Goal: Transaction & Acquisition: Book appointment/travel/reservation

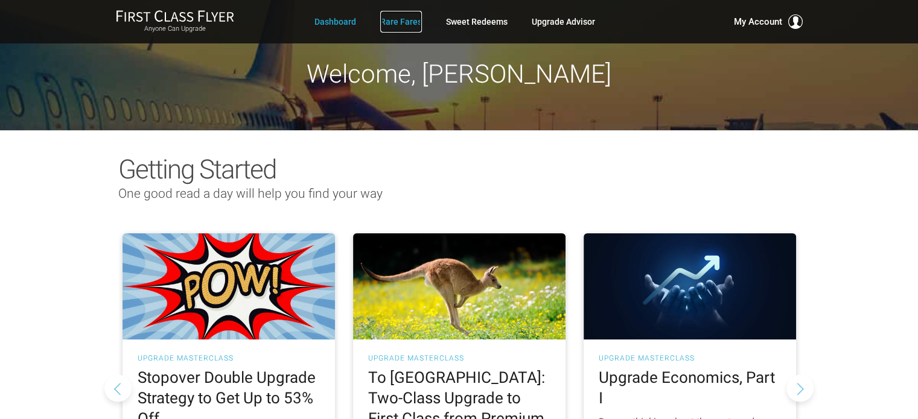
click at [413, 21] on link "Rare Fares" at bounding box center [401, 22] width 42 height 22
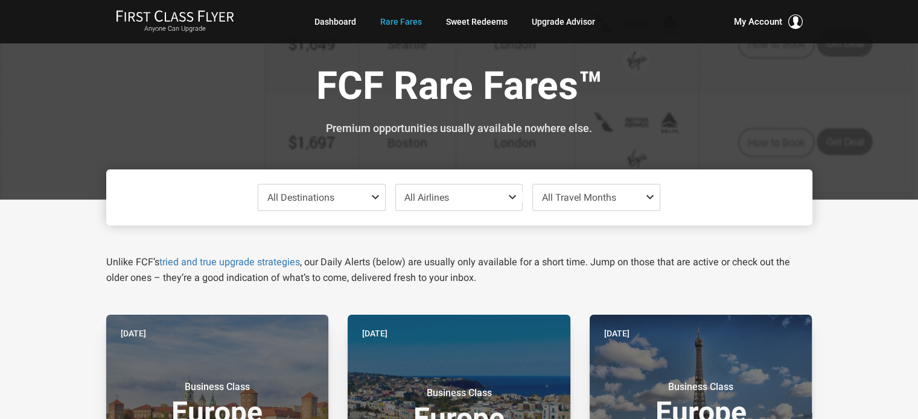
click at [362, 192] on span "All Destinations" at bounding box center [321, 198] width 127 height 26
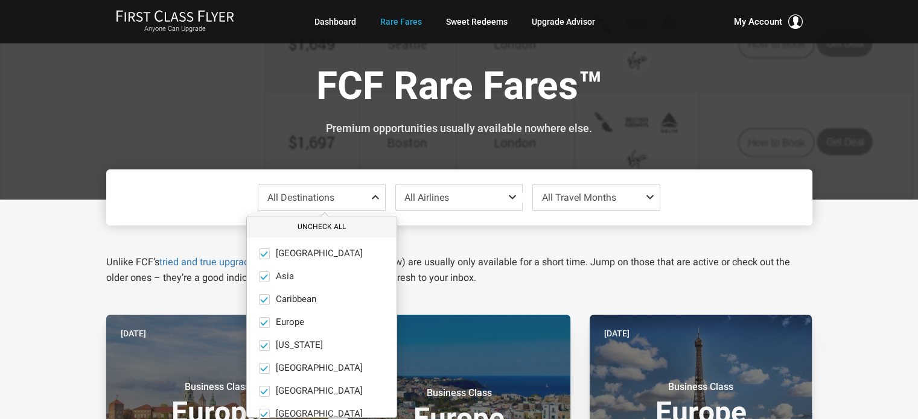
click at [328, 228] on button "Uncheck All" at bounding box center [322, 227] width 150 height 20
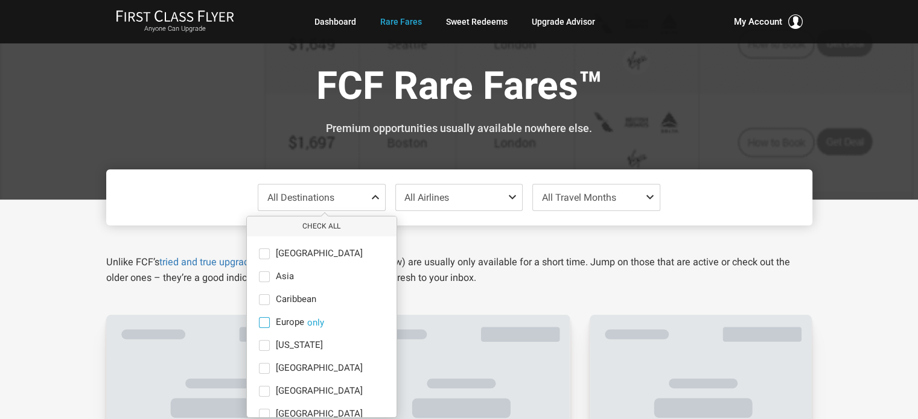
click at [266, 317] on span at bounding box center [264, 322] width 11 height 11
click at [0, 0] on input "Europe only" at bounding box center [0, 0] width 0 height 0
click at [195, 185] on div "Europe Check All Africa only Asia only Caribbean only Europe only Hawaii only I…" at bounding box center [459, 198] width 706 height 56
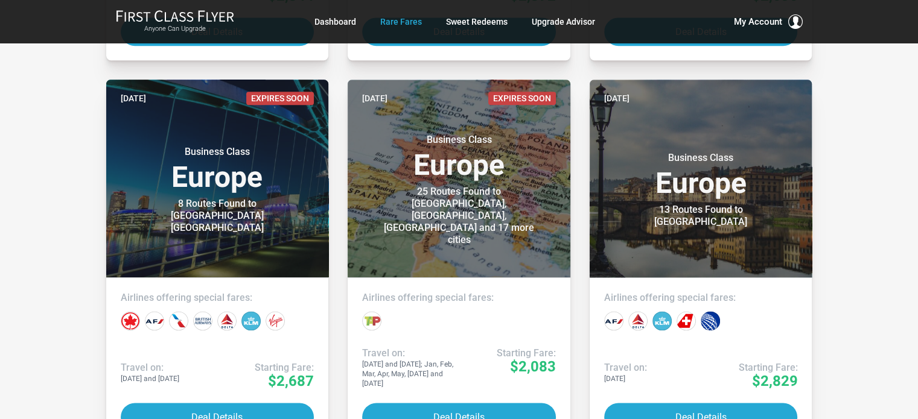
scroll to position [1449, 0]
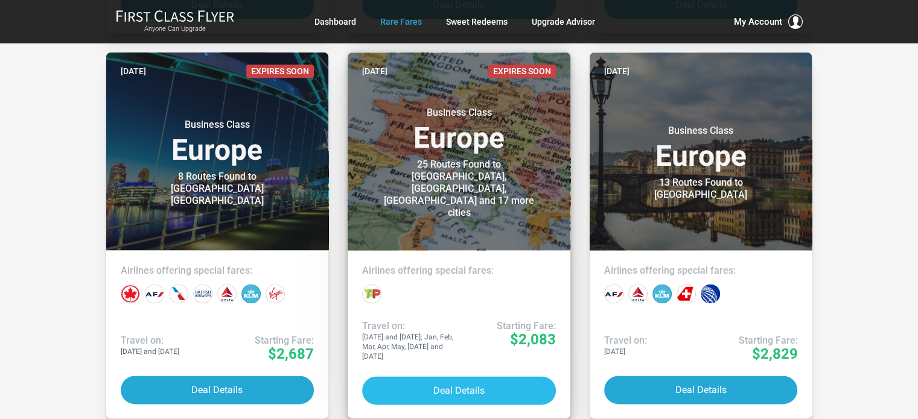
click at [449, 384] on button "Deal Details" at bounding box center [459, 391] width 194 height 28
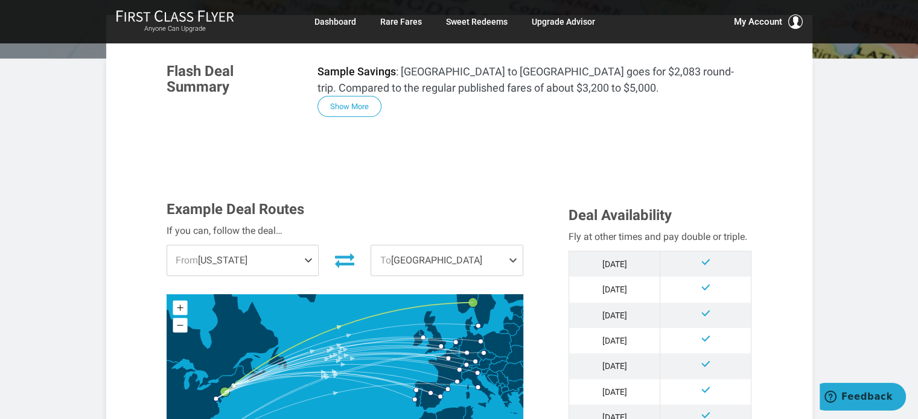
scroll to position [241, 0]
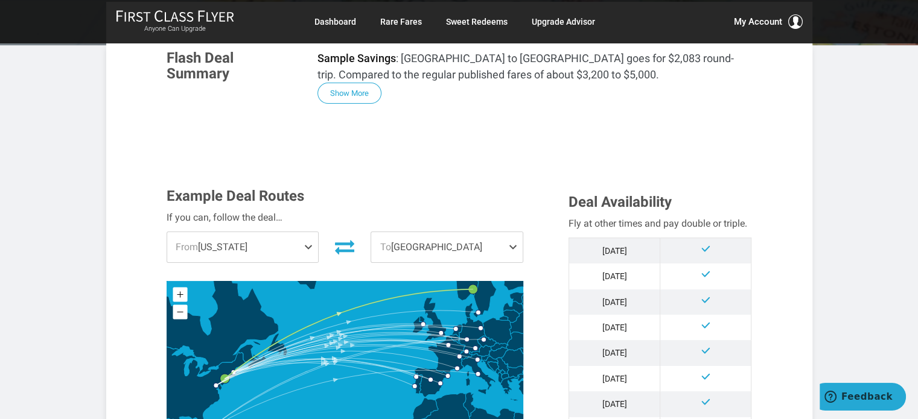
click at [296, 232] on span "From [US_STATE]" at bounding box center [242, 247] width 151 height 30
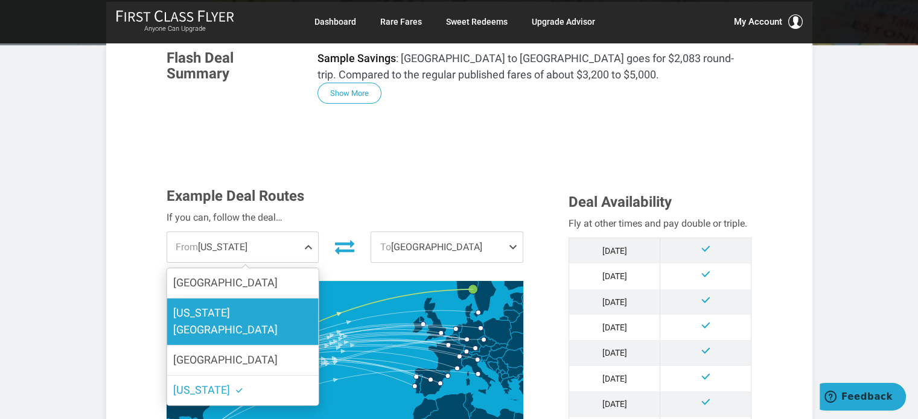
click at [278, 299] on label "[US_STATE][GEOGRAPHIC_DATA]" at bounding box center [242, 322] width 151 height 47
click at [0, 0] on input "[US_STATE][GEOGRAPHIC_DATA]" at bounding box center [0, 0] width 0 height 0
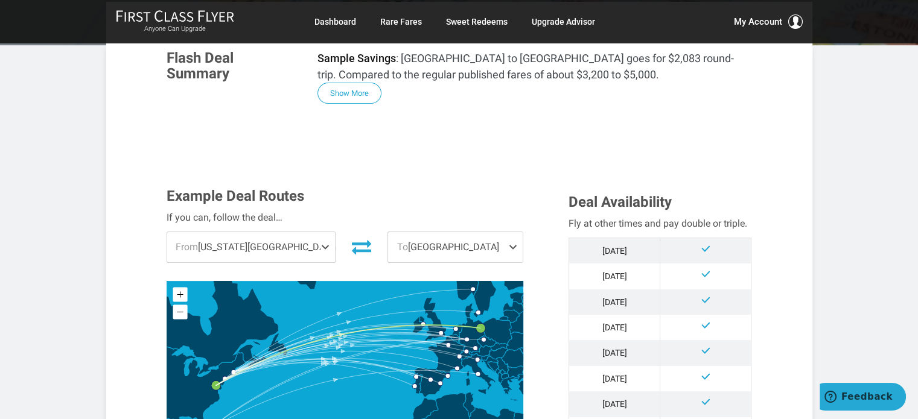
click at [520, 232] on span at bounding box center [515, 247] width 14 height 30
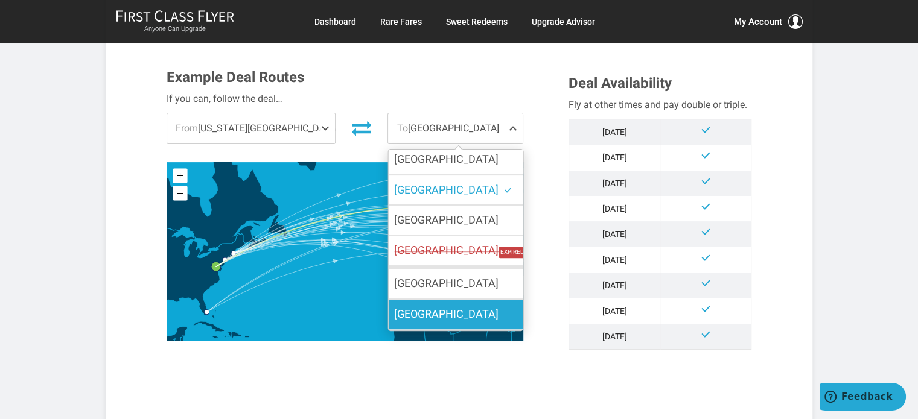
scroll to position [362, 0]
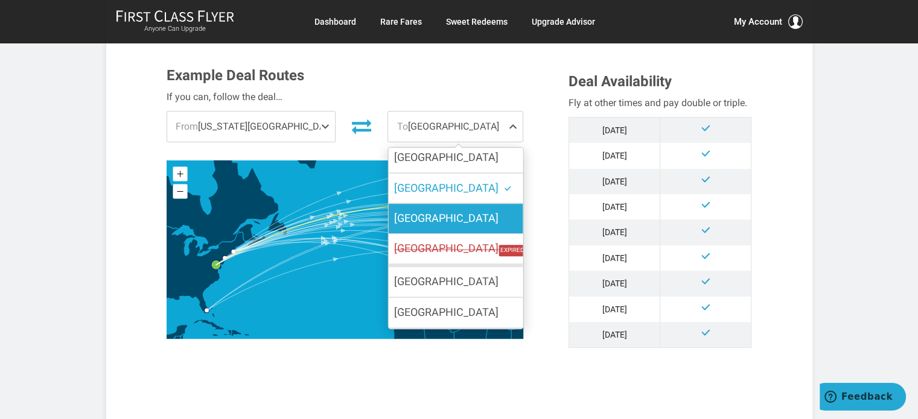
click at [423, 204] on label "Dublin" at bounding box center [455, 219] width 135 height 30
click at [0, 0] on input "Dublin" at bounding box center [0, 0] width 0 height 0
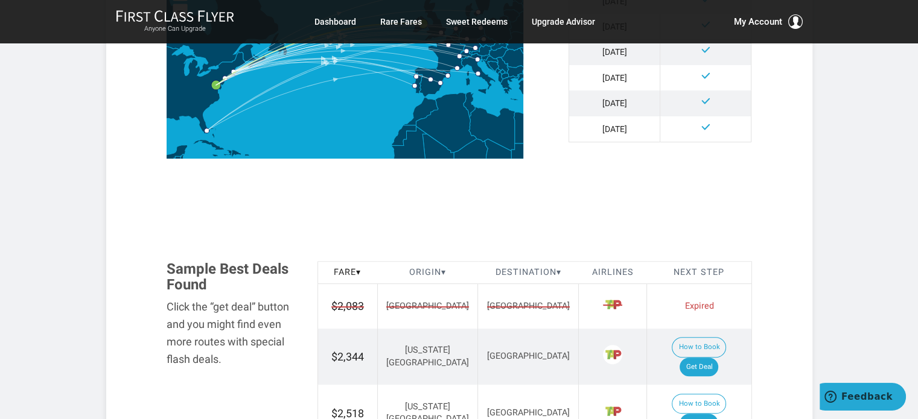
scroll to position [543, 0]
click at [707, 357] on link "Get Deal" at bounding box center [699, 366] width 39 height 19
